Goal: Task Accomplishment & Management: Manage account settings

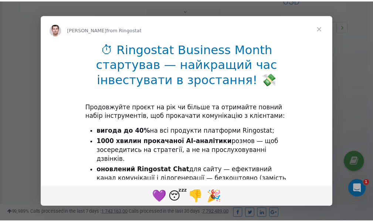
scroll to position [221, 0]
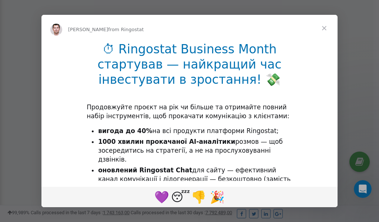
click at [325, 28] on span "Close" at bounding box center [324, 28] width 27 height 27
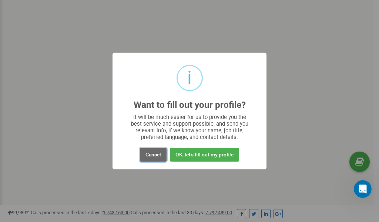
click at [153, 152] on button "Cancel" at bounding box center [153, 155] width 27 height 14
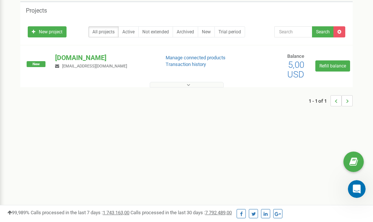
scroll to position [0, 0]
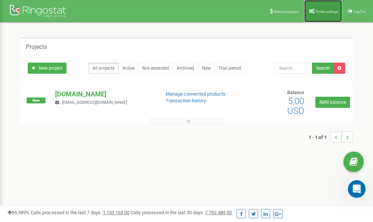
click at [324, 11] on span "Profile settings" at bounding box center [327, 12] width 23 height 4
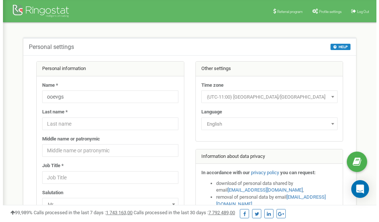
scroll to position [37, 0]
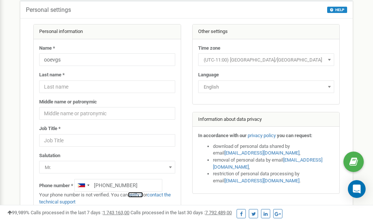
click at [139, 194] on link "verify it" at bounding box center [135, 195] width 15 height 6
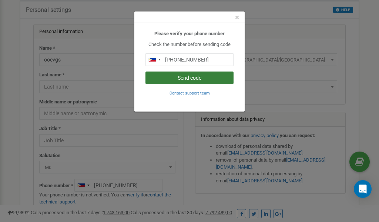
click at [194, 78] on button "Send code" at bounding box center [189, 77] width 88 height 13
